Goal: Information Seeking & Learning: Learn about a topic

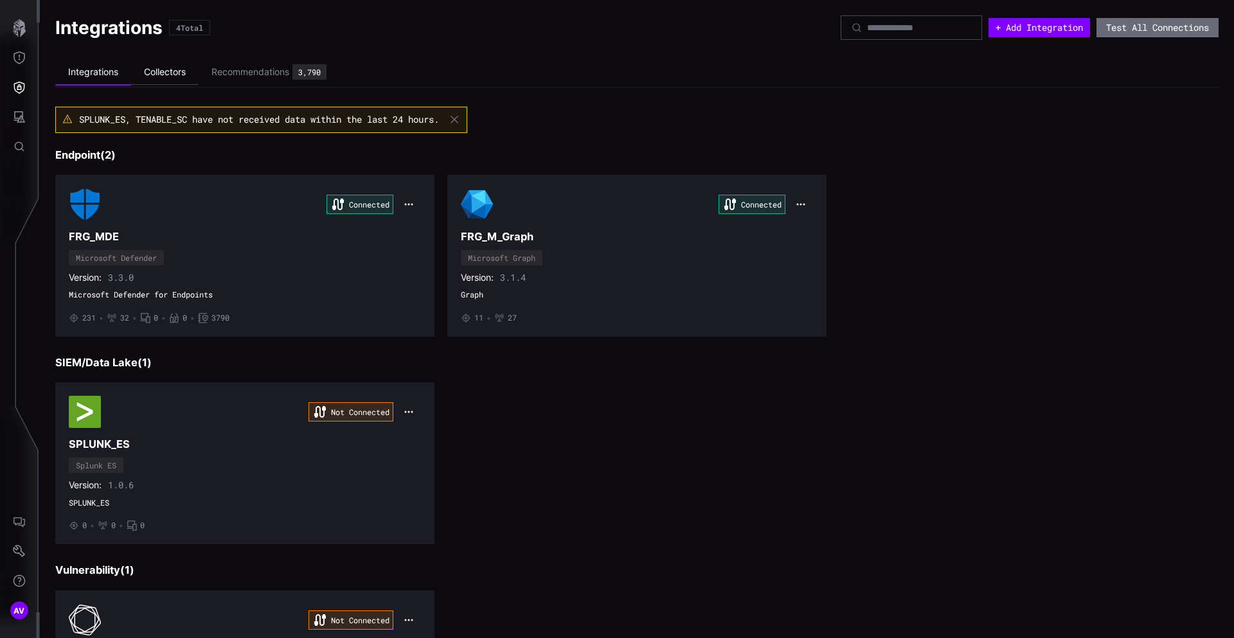
click at [184, 80] on li "Collectors" at bounding box center [164, 72] width 67 height 25
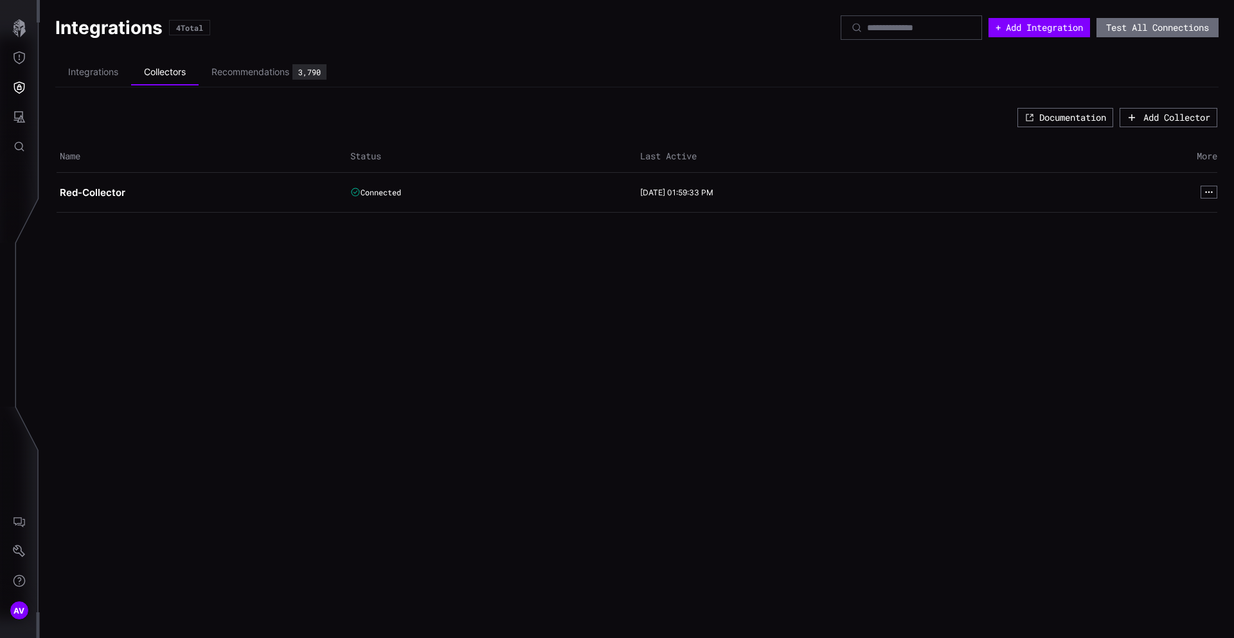
click at [89, 58] on div "Integrations Collectors Recommendations 3,790" at bounding box center [197, 72] width 284 height 29
click at [105, 74] on li "Integrations" at bounding box center [93, 72] width 76 height 25
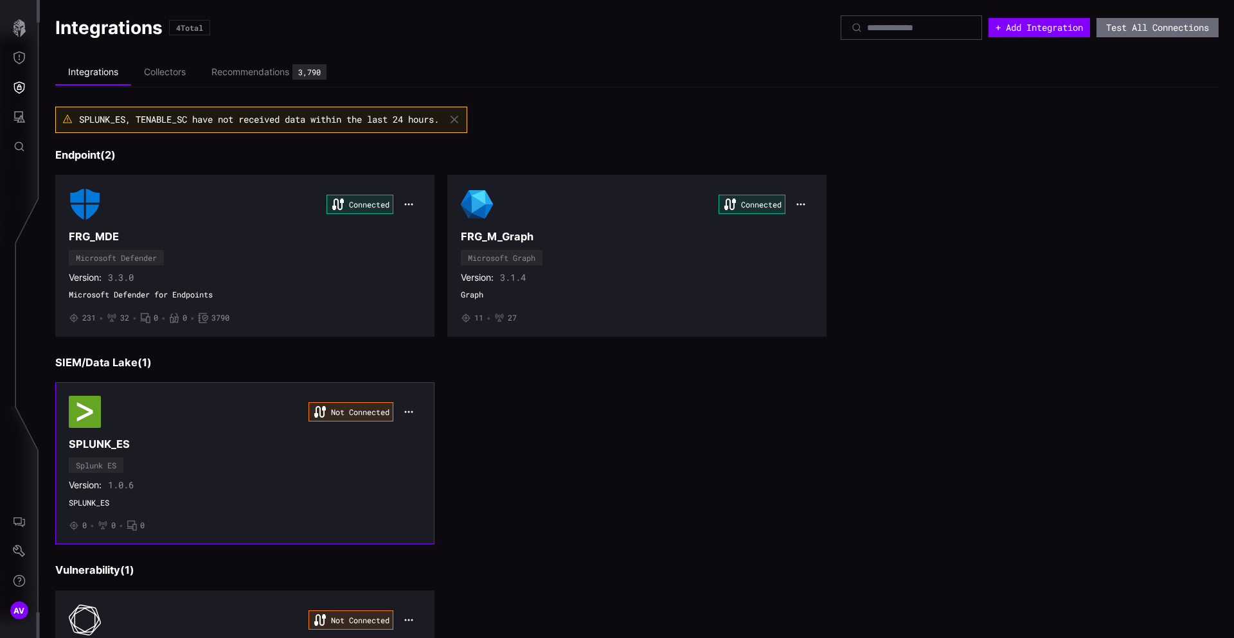
scroll to position [149, 0]
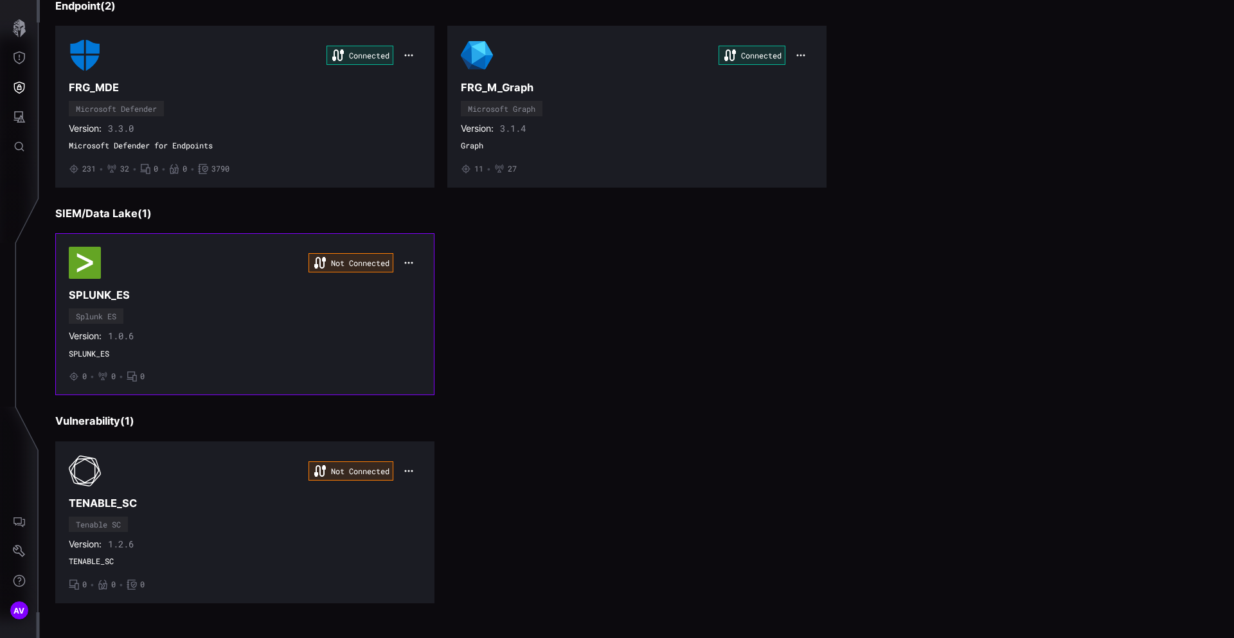
click at [177, 272] on div "Not Connected" at bounding box center [245, 263] width 352 height 32
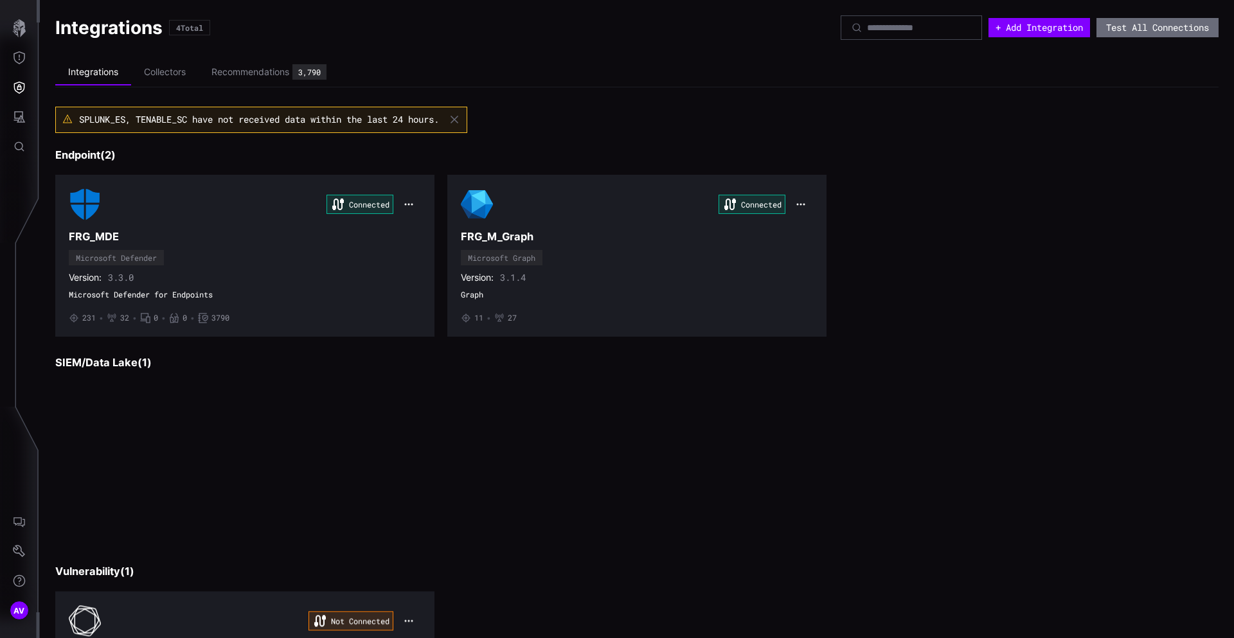
scroll to position [149, 0]
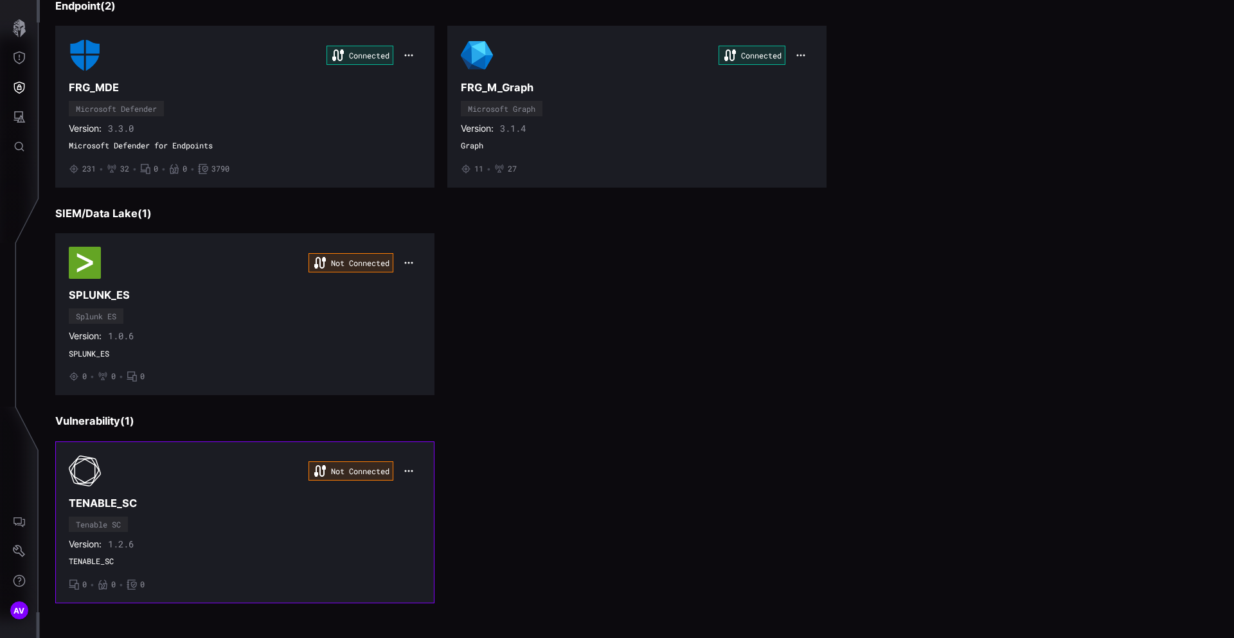
click at [177, 502] on h3 "TENABLE_SC" at bounding box center [245, 503] width 352 height 13
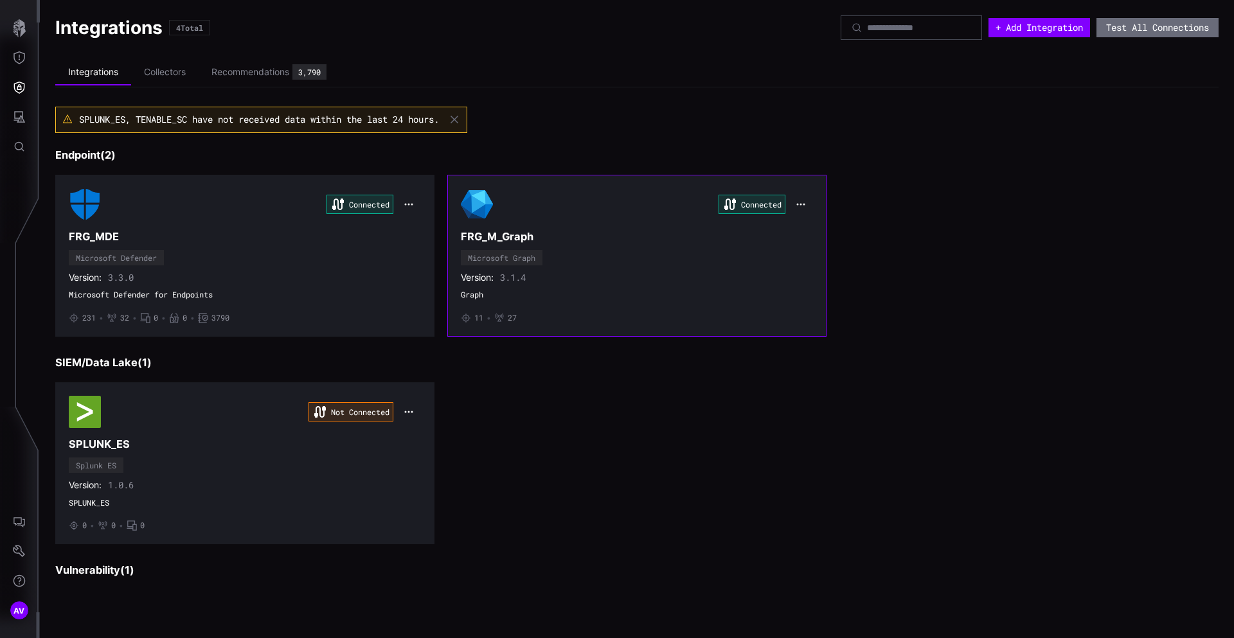
scroll to position [149, 0]
